Goal: Task Accomplishment & Management: Use online tool/utility

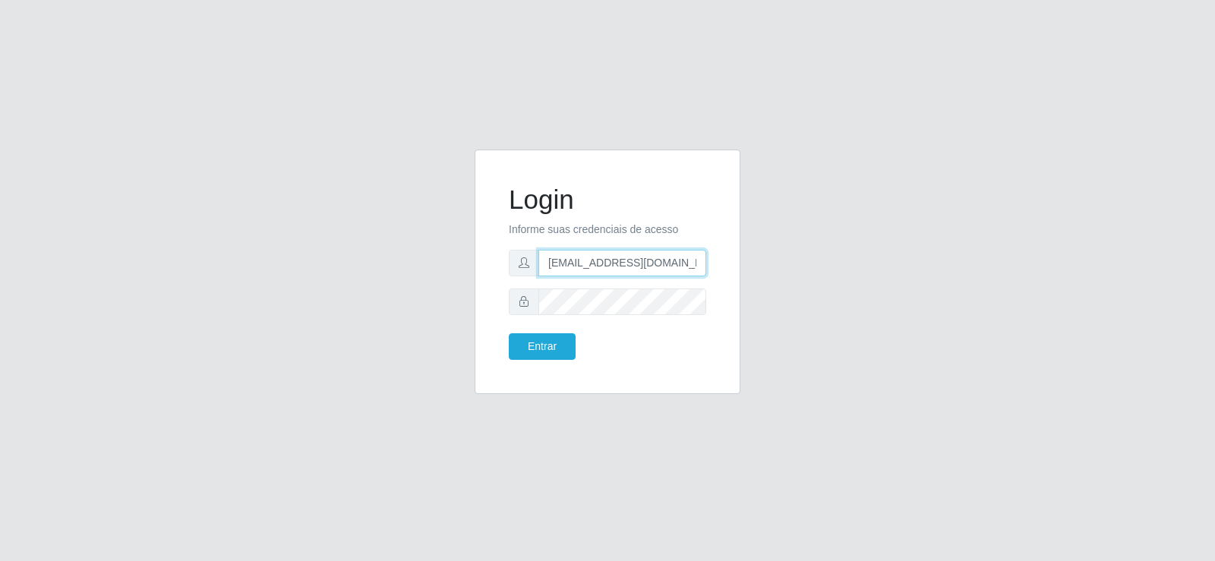
drag, startPoint x: 692, startPoint y: 260, endPoint x: 401, endPoint y: 281, distance: 291.4
click at [402, 282] on div "Login Informe suas credenciais de acesso [EMAIL_ADDRESS][DOMAIN_NAME] Entrar" at bounding box center [607, 281] width 865 height 263
click at [587, 274] on input "com" at bounding box center [622, 263] width 168 height 27
type input "c"
type input "[PERSON_NAME]@Suptadeu"
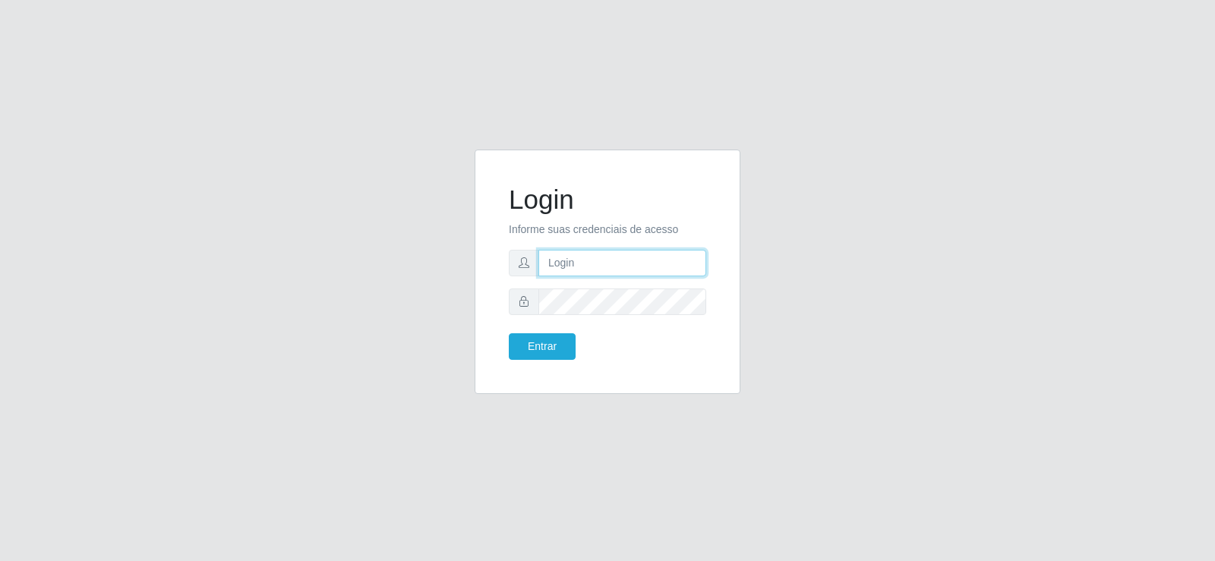
type input "[EMAIL_ADDRESS][DOMAIN_NAME]"
click at [662, 264] on input "[EMAIL_ADDRESS][DOMAIN_NAME]" at bounding box center [622, 263] width 168 height 27
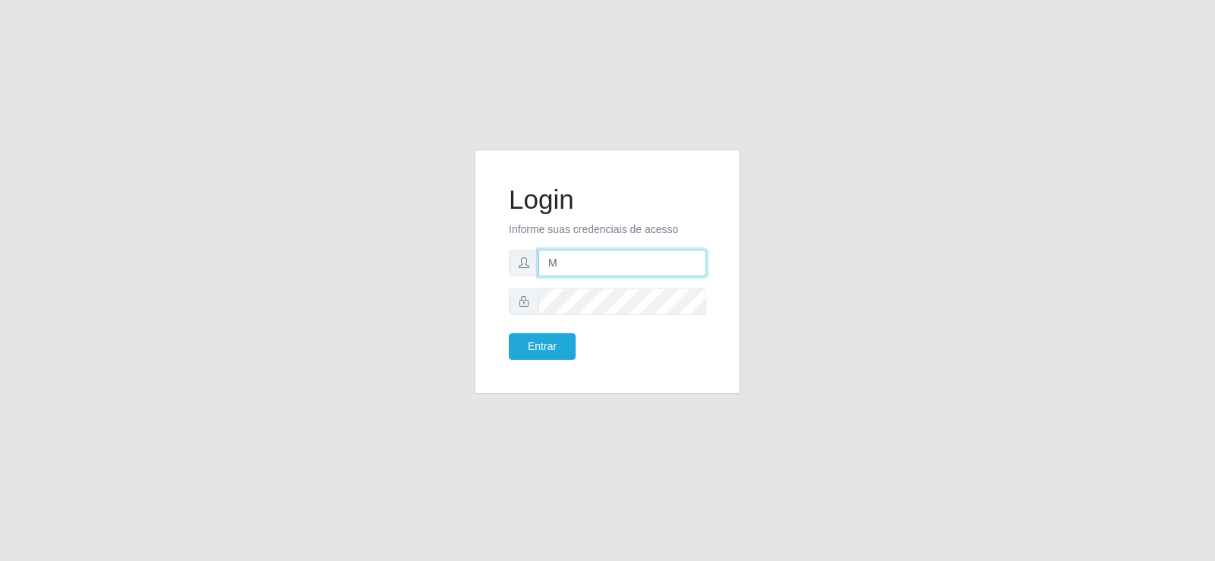
type input "matheusctdr00@gmail.com"
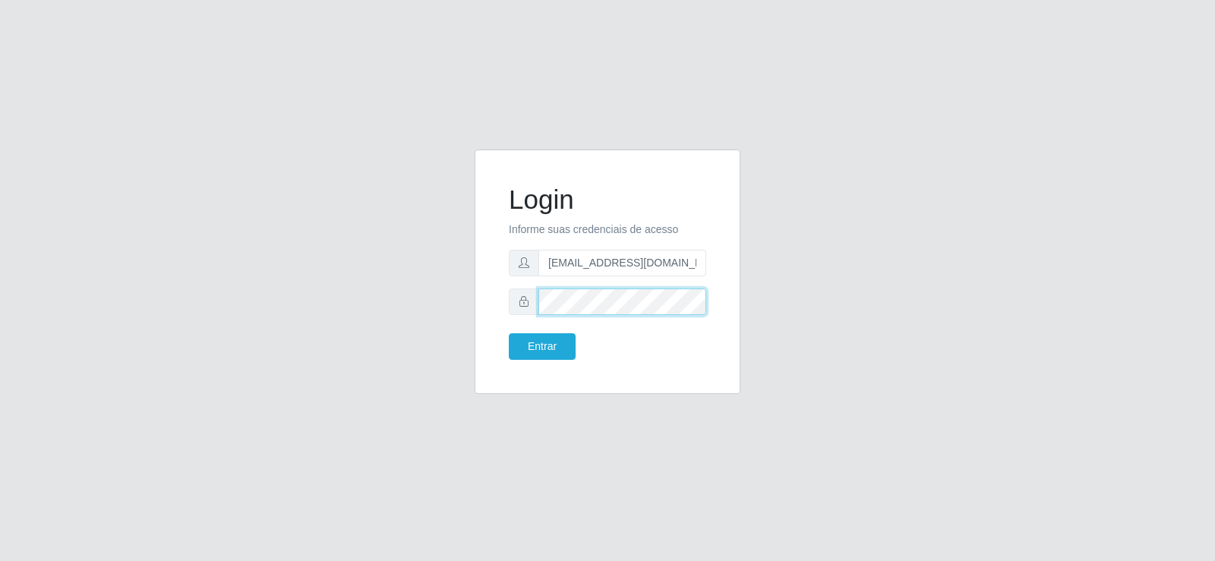
click at [458, 304] on div "Login Informe suas credenciais de acesso matheusctdr00@gmail.com Entrar" at bounding box center [607, 281] width 865 height 263
click at [559, 367] on div "Login Informe suas credenciais de acesso matheusctdr00@gmail.com Entrar" at bounding box center [607, 272] width 228 height 206
click at [554, 354] on button "Entrar" at bounding box center [542, 346] width 67 height 27
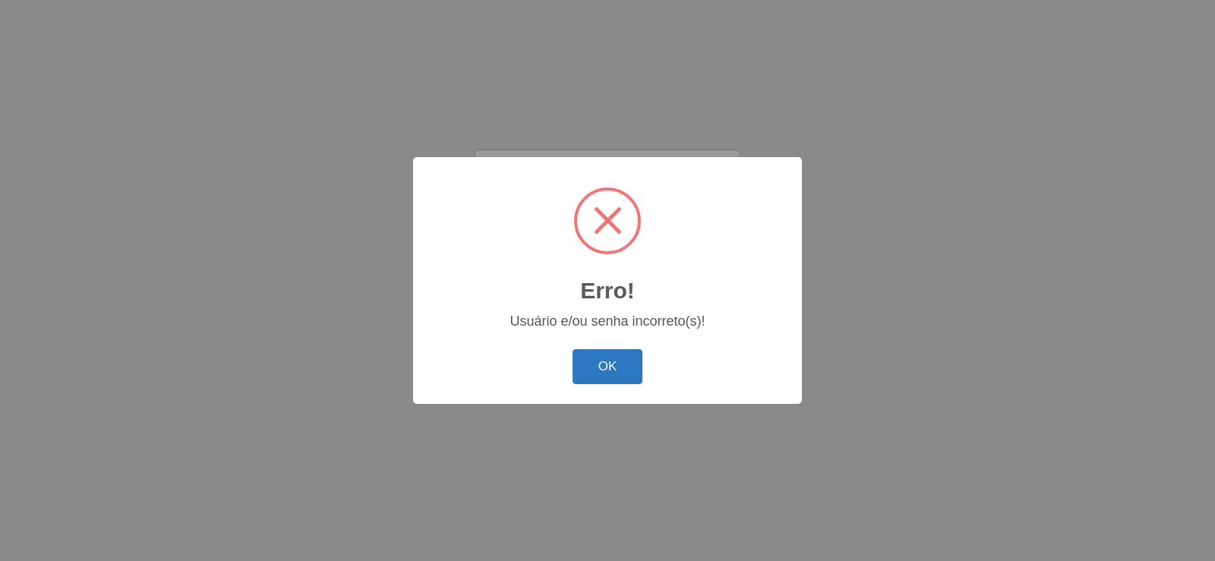
click at [595, 360] on button "OK" at bounding box center [607, 367] width 71 height 36
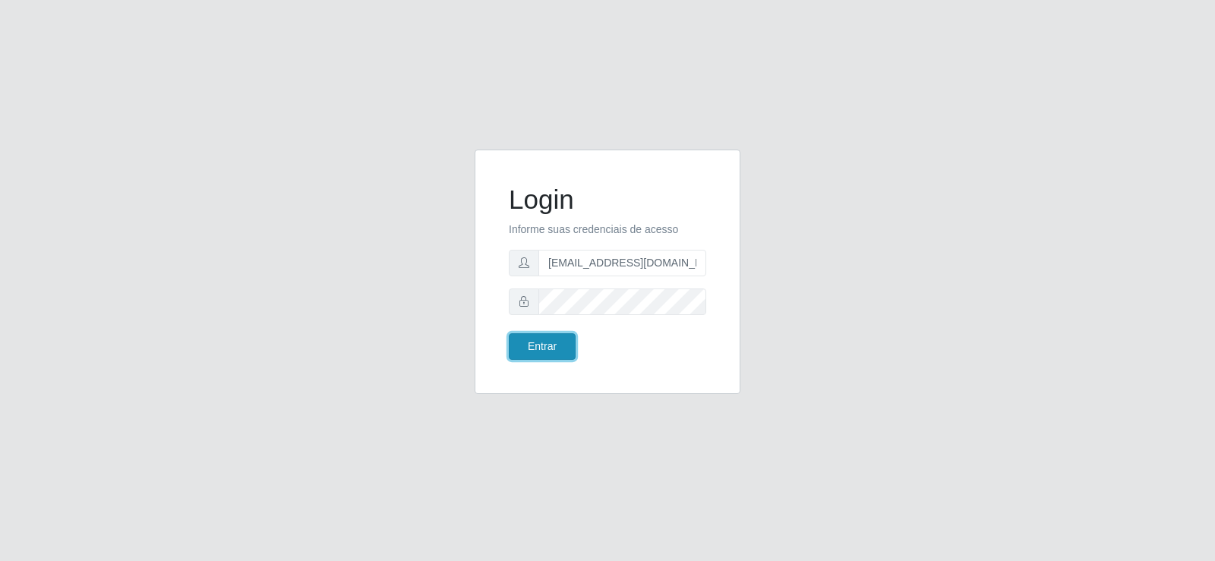
click at [540, 346] on button "Entrar" at bounding box center [542, 346] width 67 height 27
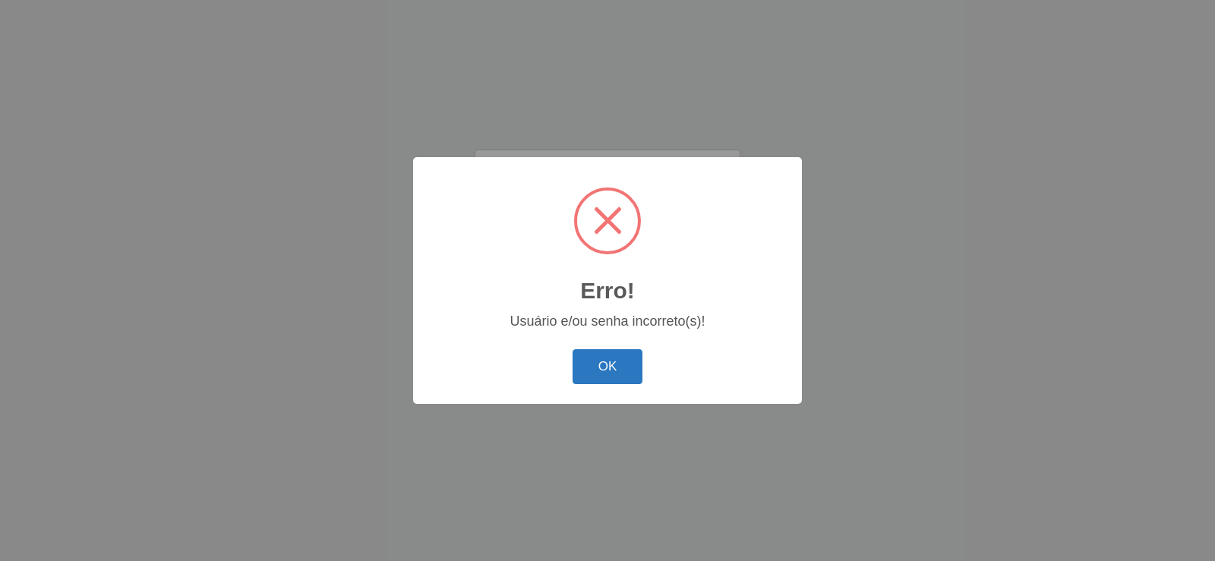
click at [594, 361] on button "OK" at bounding box center [607, 367] width 71 height 36
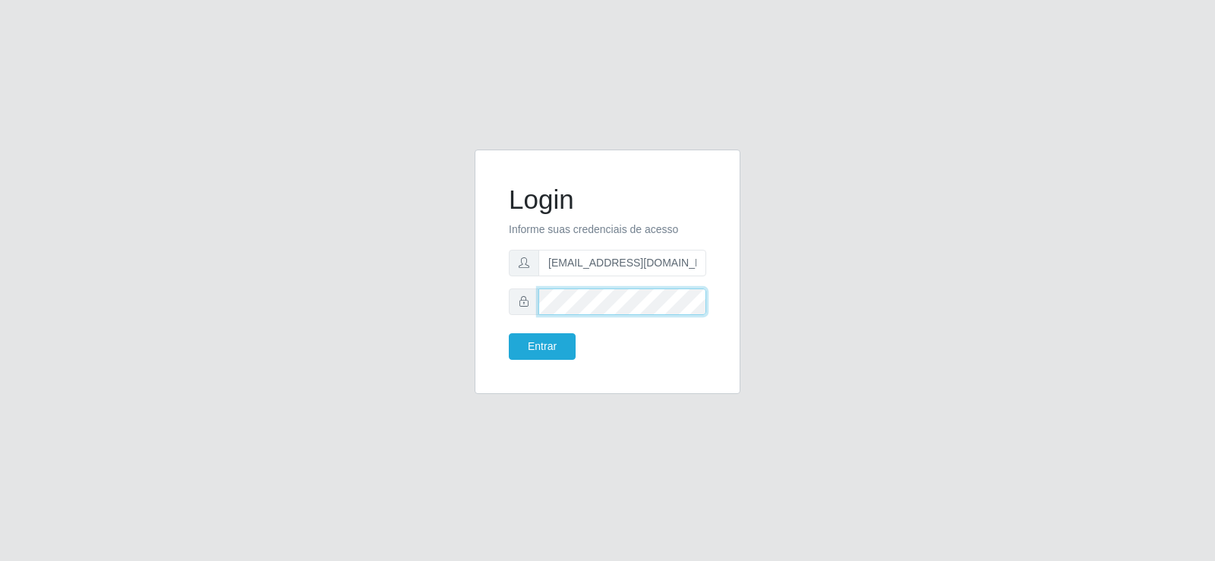
click at [521, 307] on div at bounding box center [607, 301] width 197 height 27
click at [533, 351] on button "Entrar" at bounding box center [542, 346] width 67 height 27
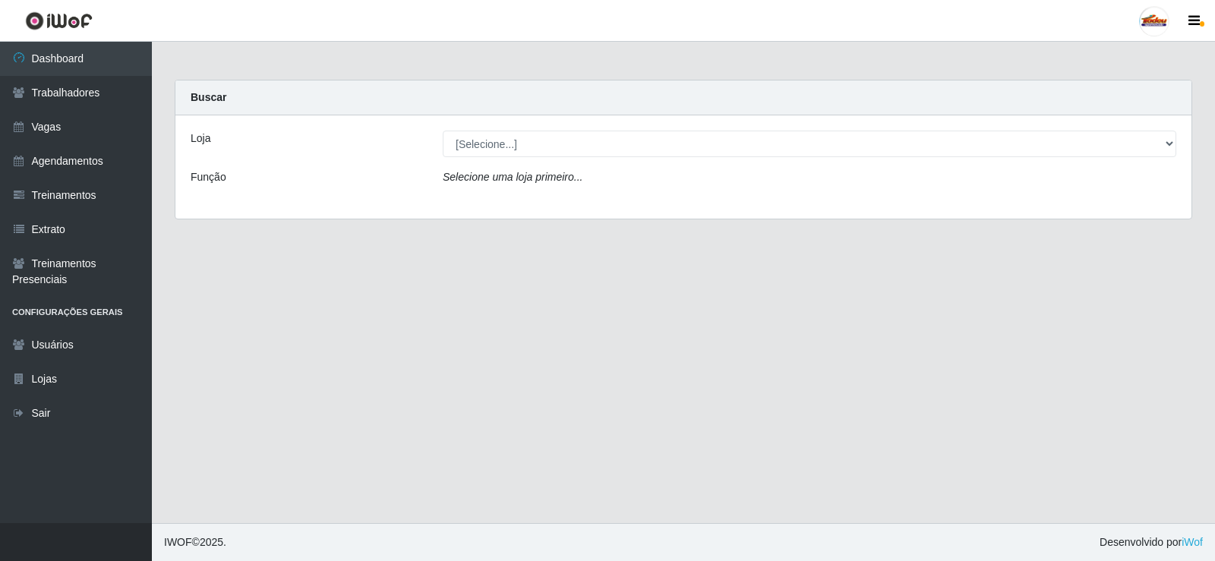
drag, startPoint x: 565, startPoint y: 160, endPoint x: 556, endPoint y: 158, distance: 9.4
click at [565, 161] on div "Loja [Selecione...] Supermercado Tadeu - Lagoa Seca Função Selecione uma loja p…" at bounding box center [683, 166] width 1016 height 103
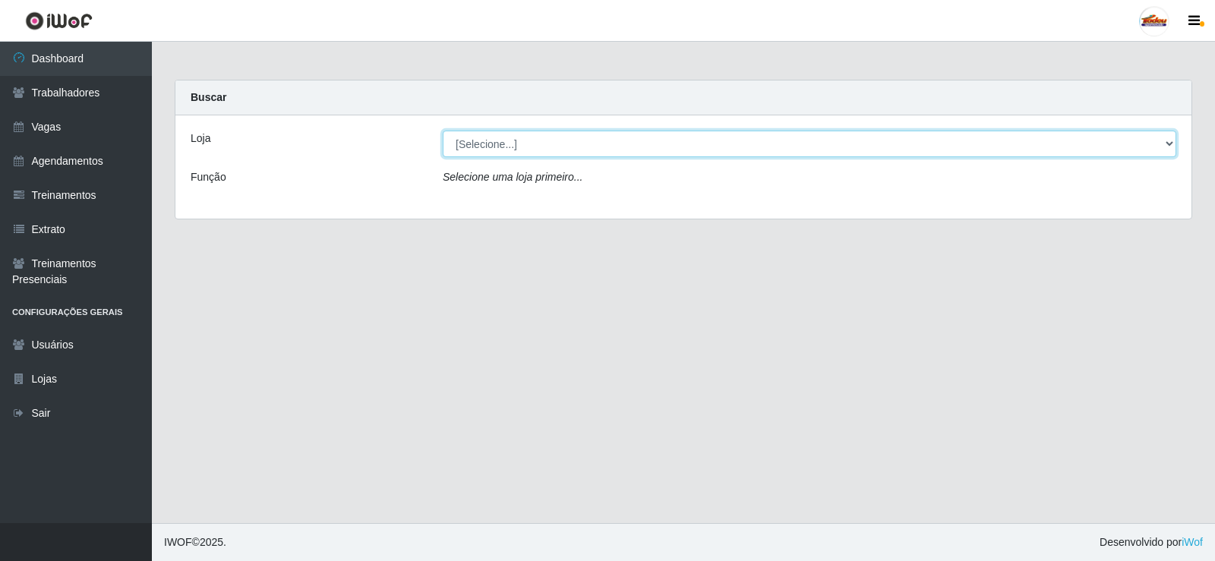
click at [540, 151] on select "[Selecione...] Supermercado Tadeu - Lagoa Seca" at bounding box center [809, 144] width 733 height 27
select select "195"
click at [443, 131] on select "[Selecione...] Supermercado Tadeu - Lagoa Seca" at bounding box center [809, 144] width 733 height 27
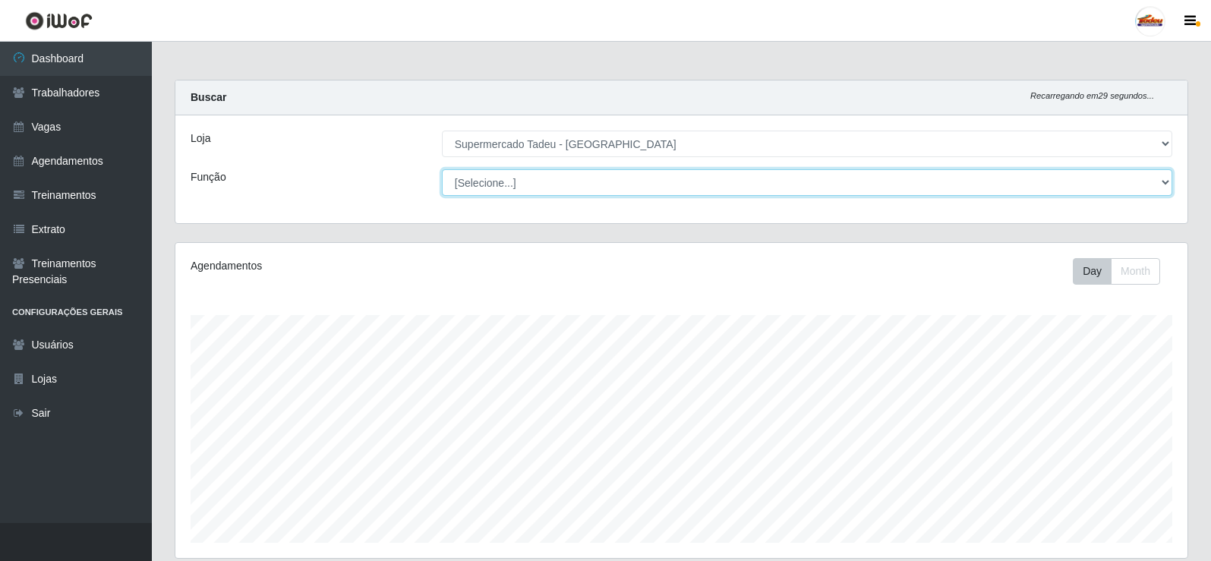
scroll to position [315, 1012]
click at [575, 186] on select "[Selecione...] ASG ASG + ASG ++ Auxiliar de Estacionamento Auxiliar de Estacion…" at bounding box center [807, 182] width 730 height 27
click at [575, 187] on select "[Selecione...] ASG ASG + ASG ++ Auxiliar de Estacionamento Auxiliar de Estacion…" at bounding box center [807, 182] width 730 height 27
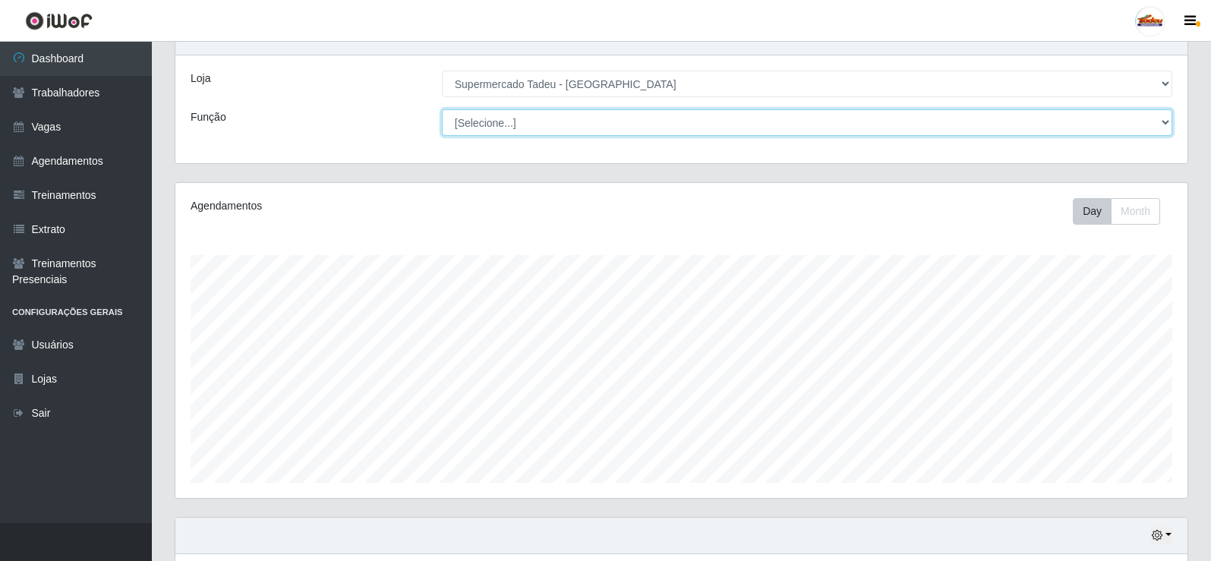
scroll to position [244, 0]
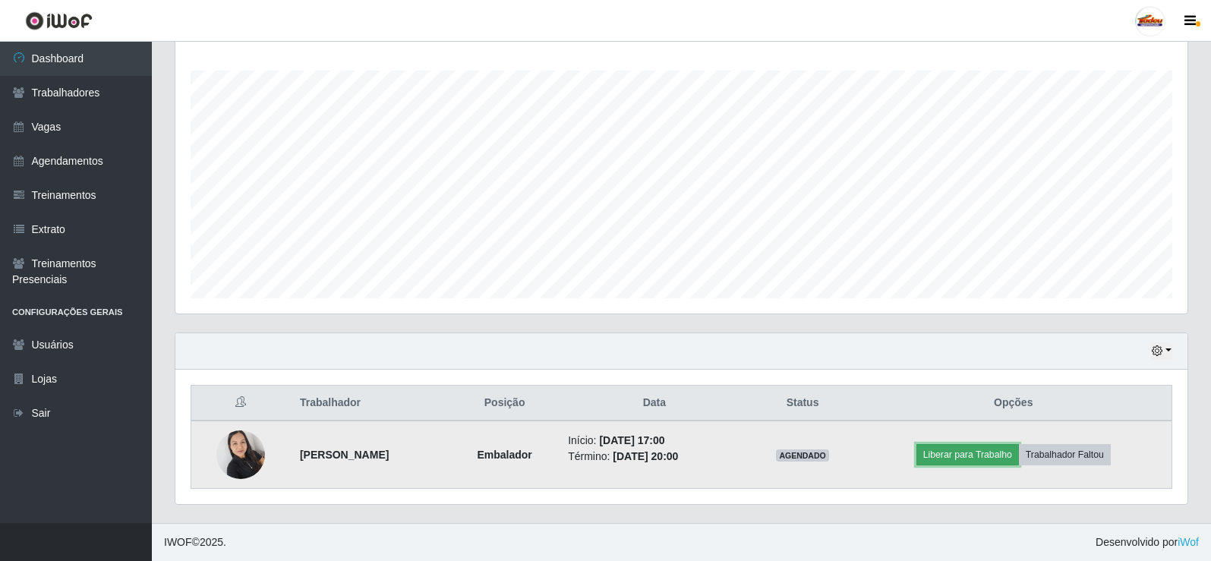
click at [1003, 458] on button "Liberar para Trabalho" at bounding box center [967, 454] width 102 height 21
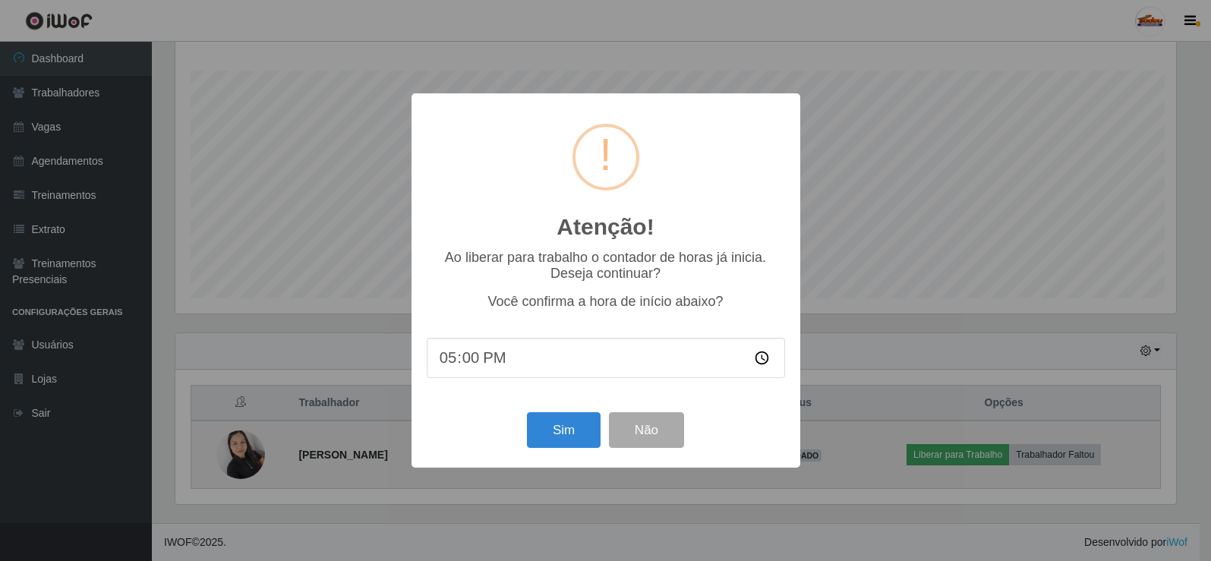
scroll to position [315, 1004]
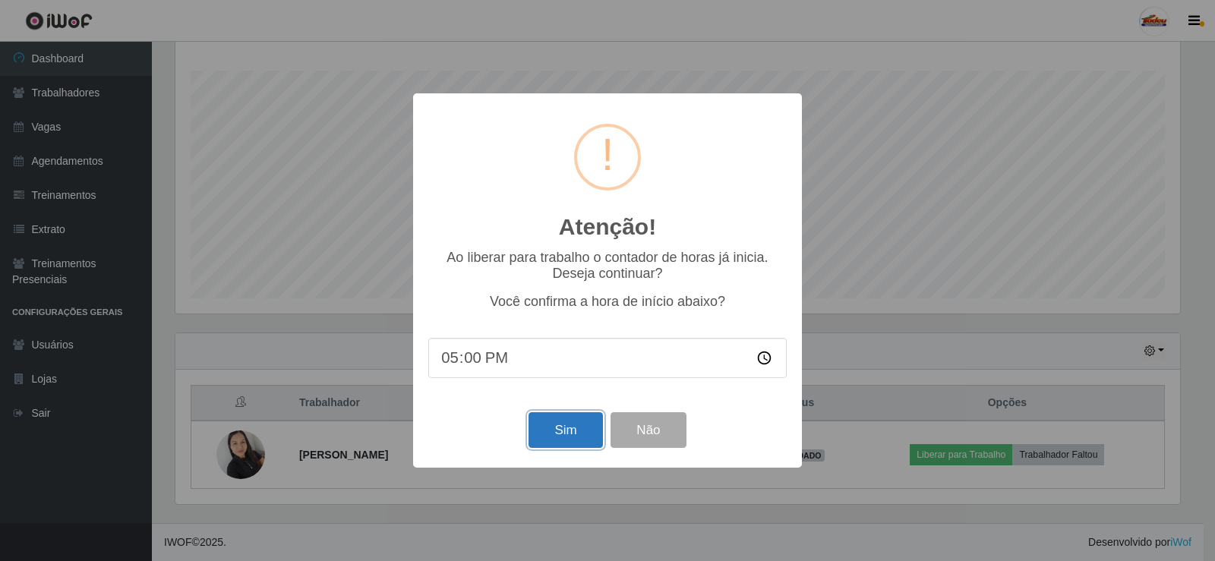
click at [580, 428] on button "Sim" at bounding box center [565, 430] width 74 height 36
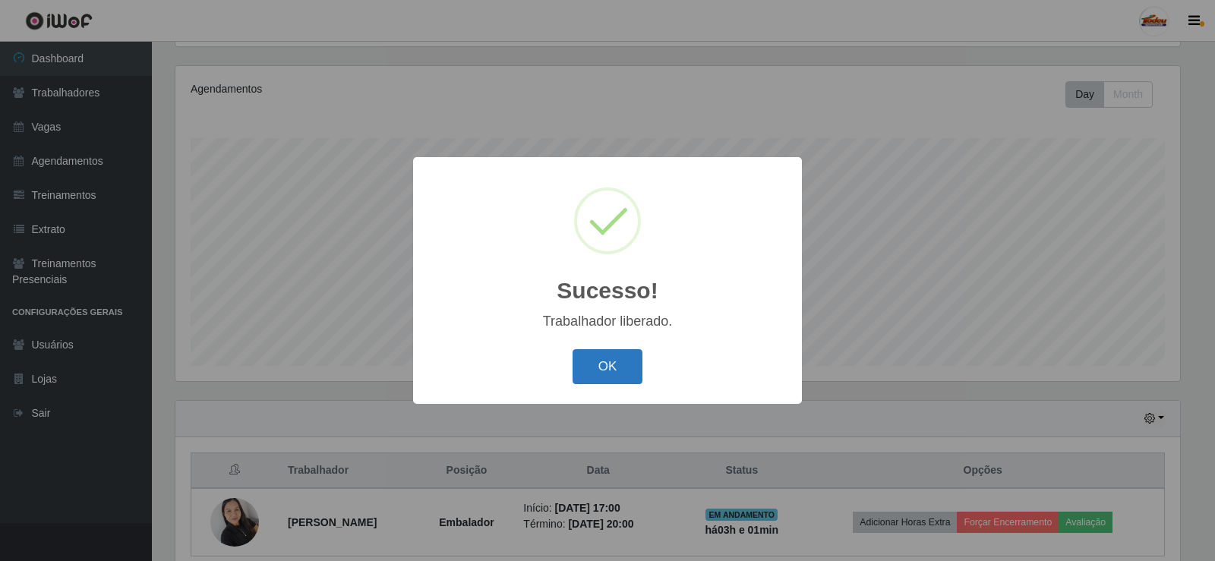
click at [625, 358] on button "OK" at bounding box center [607, 367] width 71 height 36
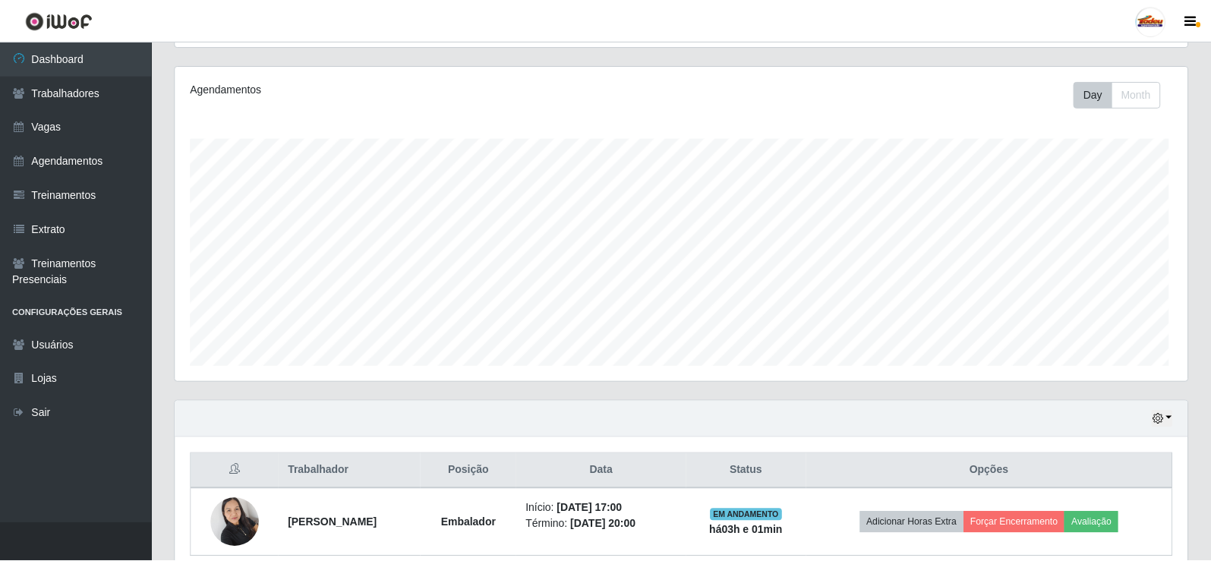
scroll to position [315, 1012]
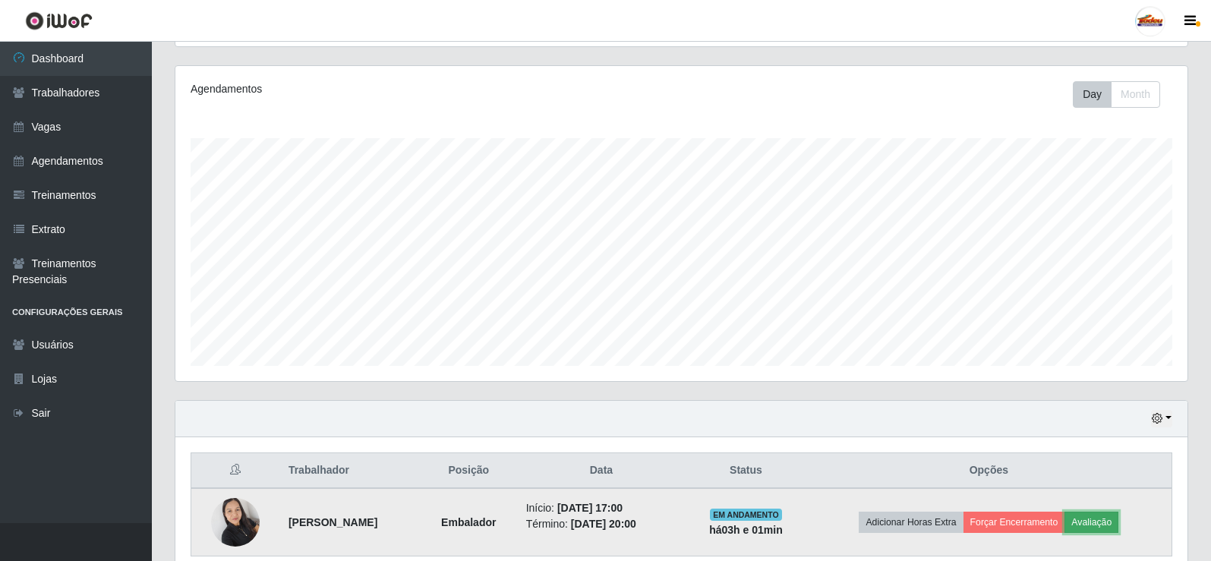
click at [1090, 518] on button "Avaliação" at bounding box center [1091, 522] width 54 height 21
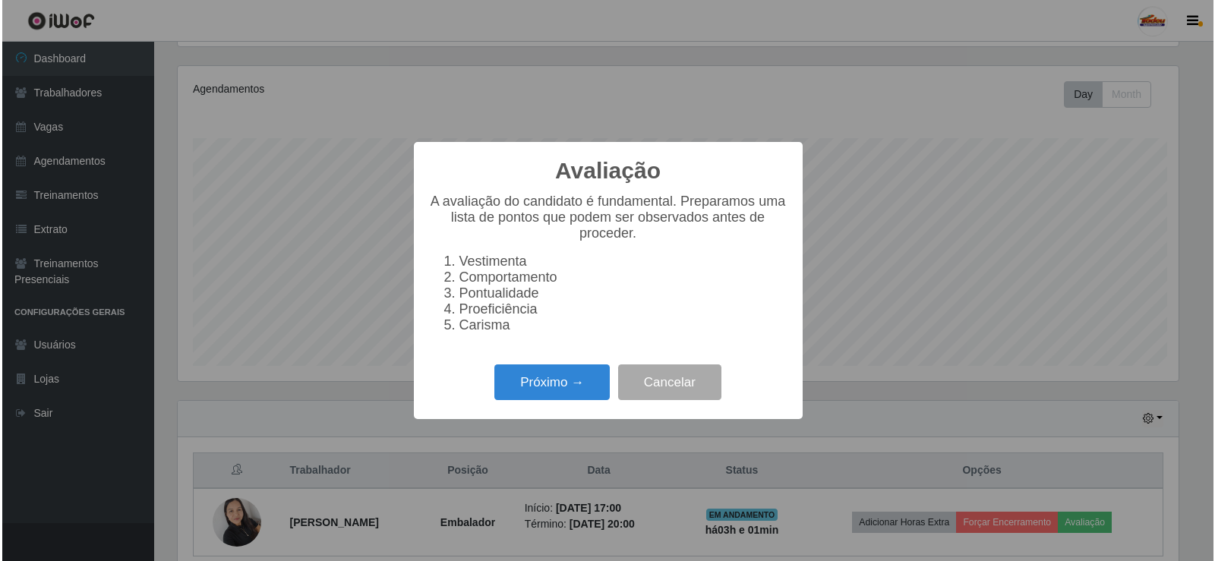
scroll to position [315, 1004]
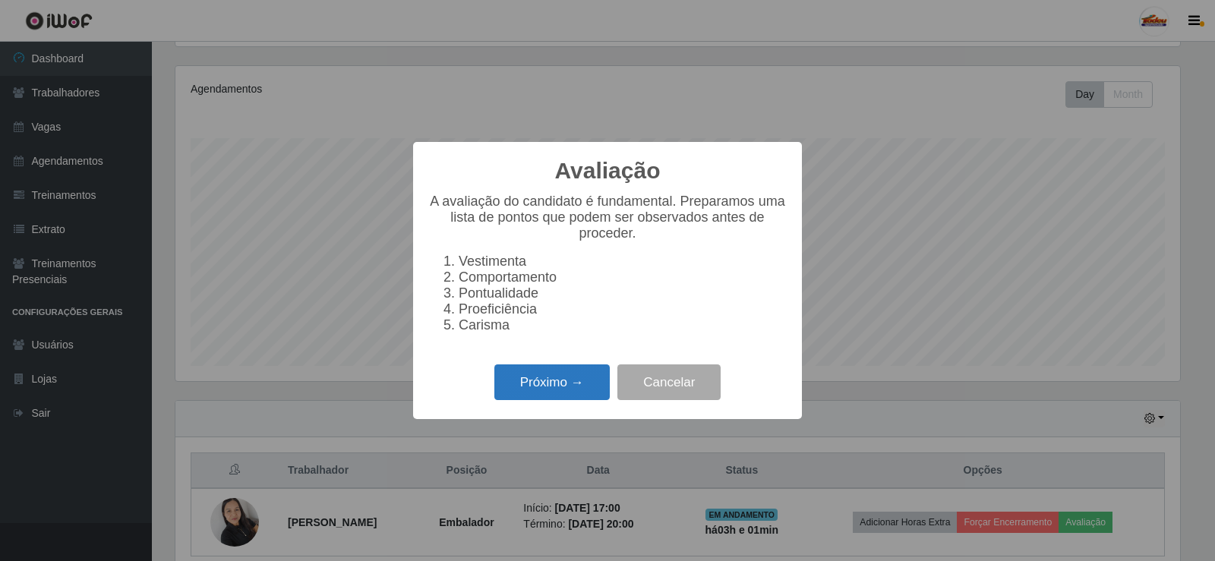
click at [525, 384] on button "Próximo →" at bounding box center [551, 382] width 115 height 36
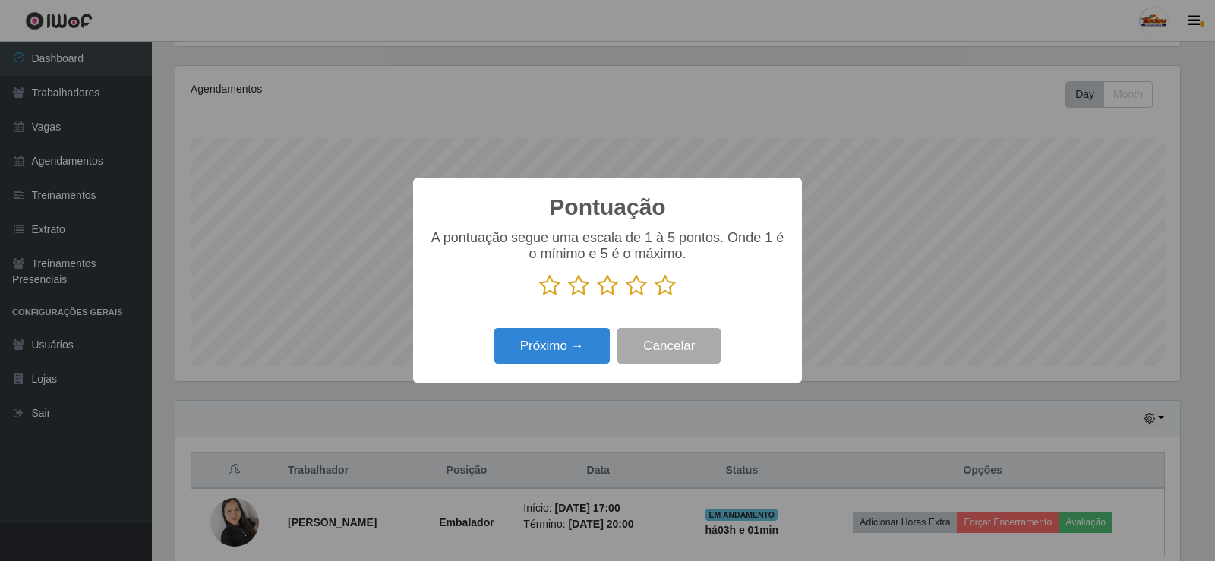
click at [666, 289] on icon at bounding box center [664, 285] width 21 height 23
click at [654, 297] on input "radio" at bounding box center [654, 297] width 0 height 0
click at [593, 339] on button "Próximo →" at bounding box center [551, 346] width 115 height 36
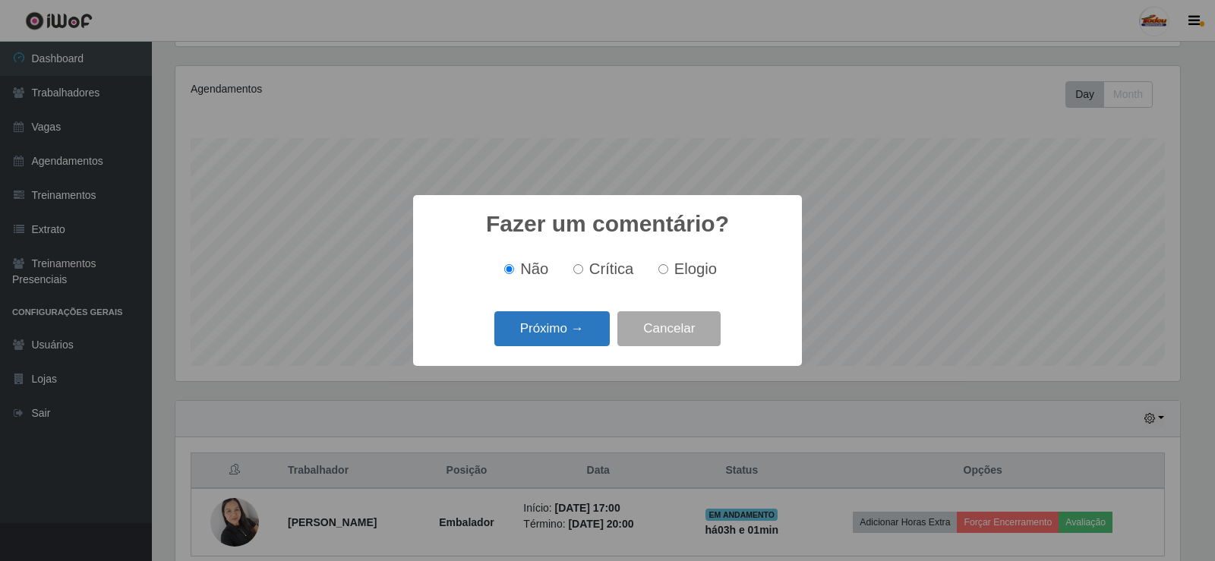
click at [581, 331] on button "Próximo →" at bounding box center [551, 329] width 115 height 36
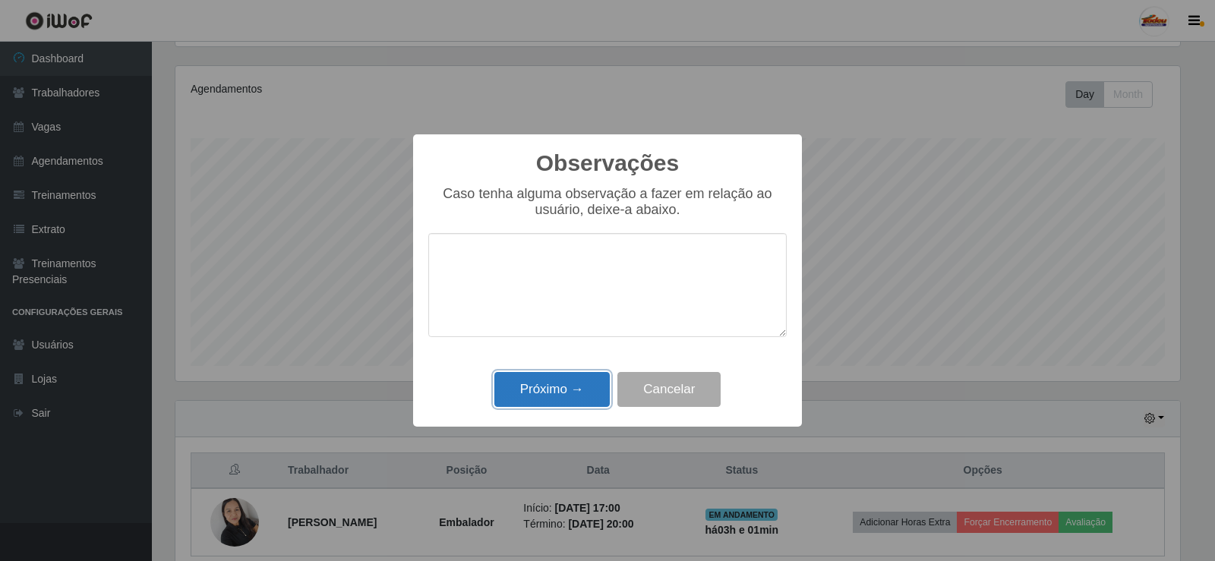
click at [585, 380] on button "Próximo →" at bounding box center [551, 390] width 115 height 36
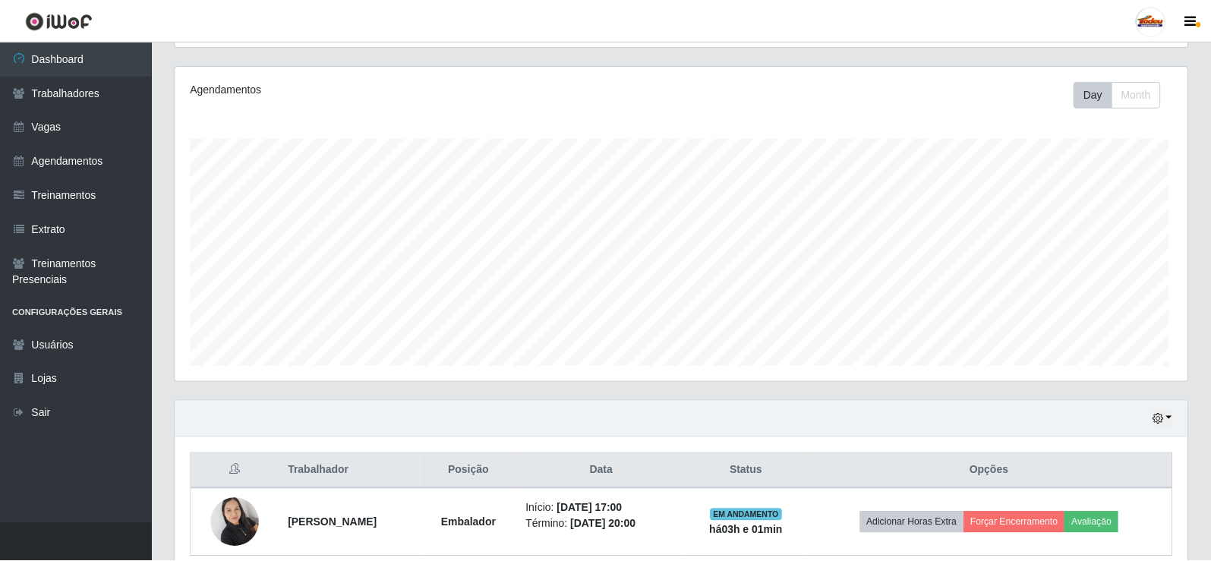
scroll to position [315, 1012]
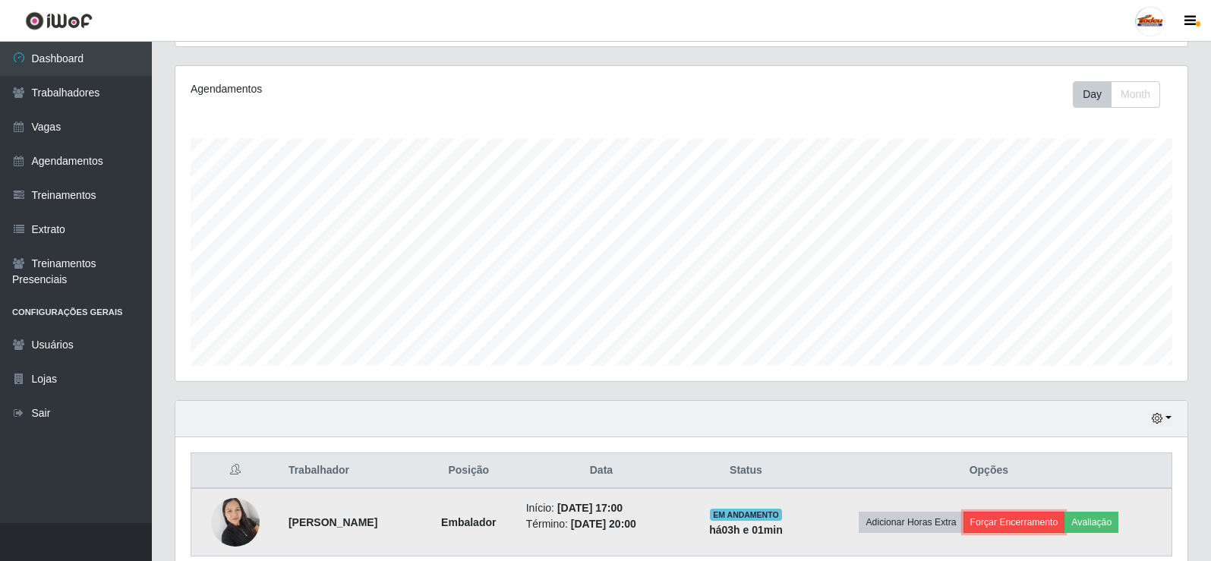
click at [1029, 524] on button "Forçar Encerramento" at bounding box center [1014, 522] width 102 height 21
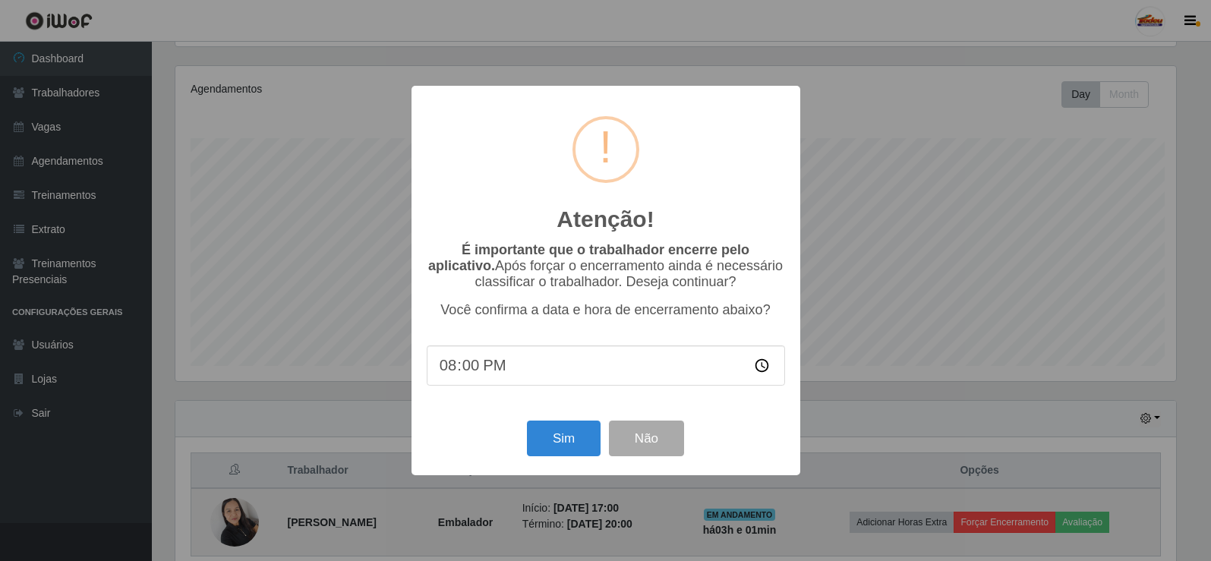
scroll to position [315, 1004]
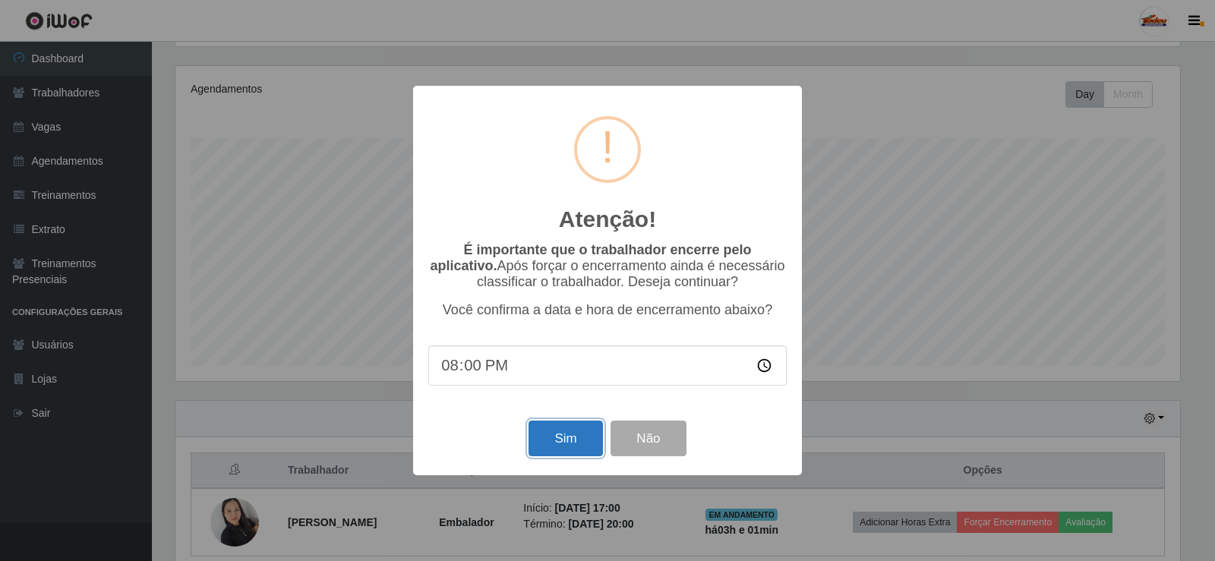
click at [568, 435] on button "Sim" at bounding box center [565, 439] width 74 height 36
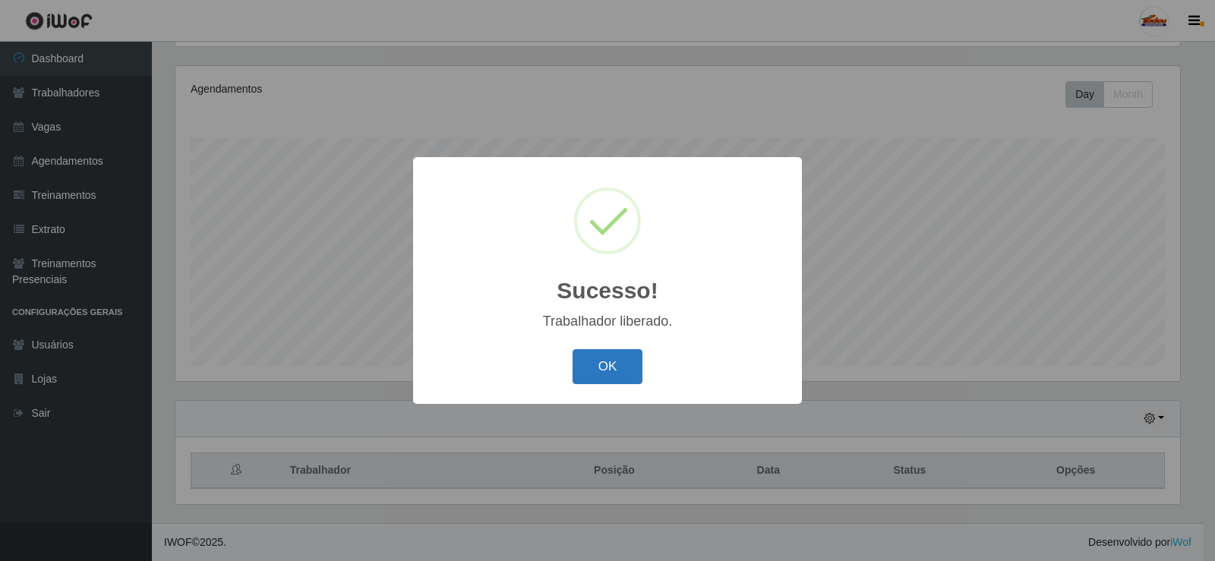
click at [632, 361] on button "OK" at bounding box center [607, 367] width 71 height 36
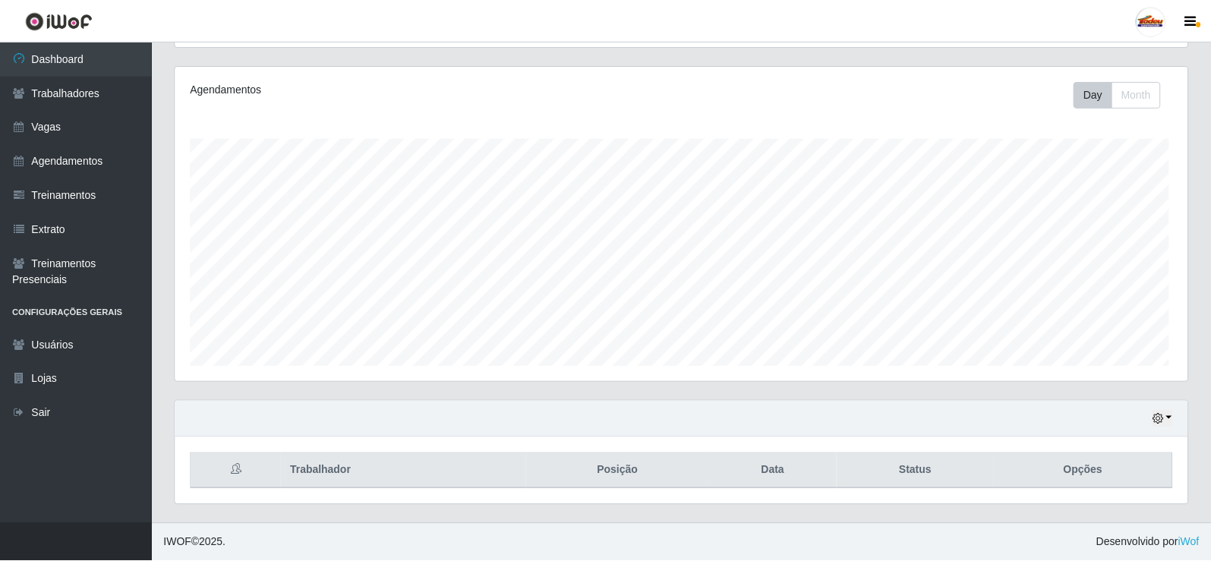
scroll to position [315, 1012]
